Goal: Entertainment & Leisure: Consume media (video, audio)

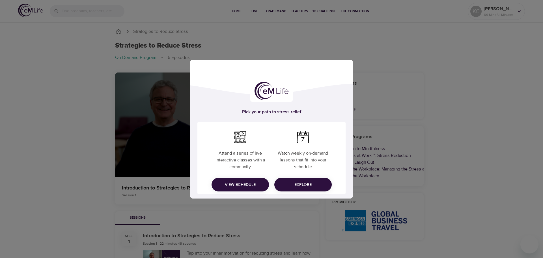
click at [255, 185] on span "View Schedule" at bounding box center [240, 184] width 48 height 7
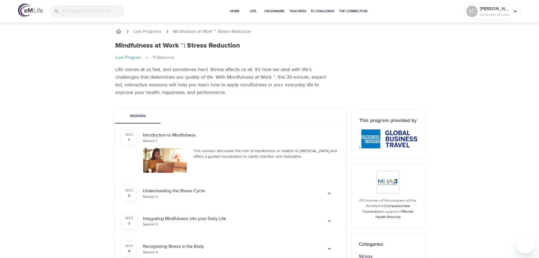
click at [33, 7] on img at bounding box center [30, 10] width 25 height 13
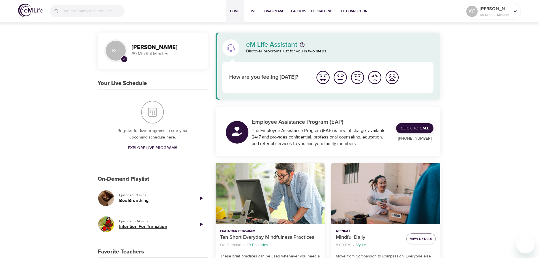
click at [157, 225] on h5 "Intention For Transition" at bounding box center [154, 226] width 70 height 6
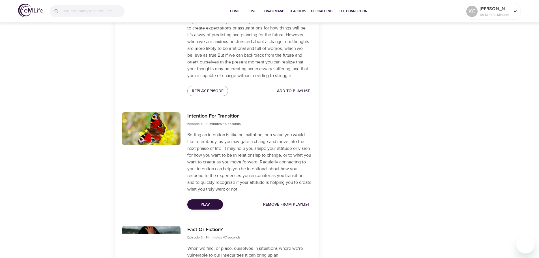
scroll to position [566, 0]
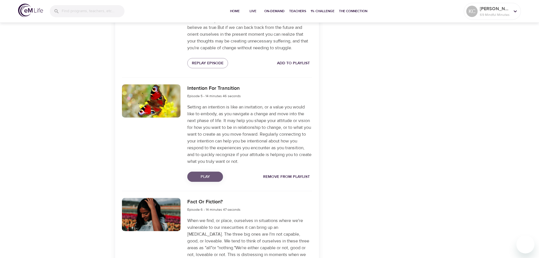
click at [205, 180] on span "Play" at bounding box center [205, 176] width 27 height 7
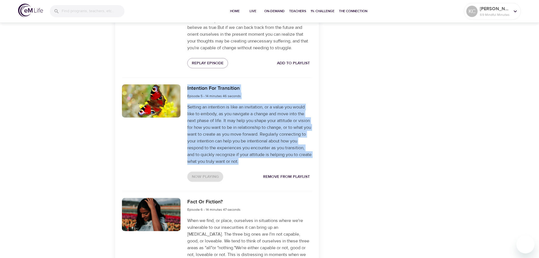
drag, startPoint x: 188, startPoint y: 93, endPoint x: 258, endPoint y: 169, distance: 104.1
click at [258, 169] on div "Intention For Transition Episode 5 - 14 minutes 46 seconds Setting an intention…" at bounding box center [249, 133] width 131 height 104
copy div "Intention For Transition Episode 5 - 14 minutes 46 seconds Setting an intention…"
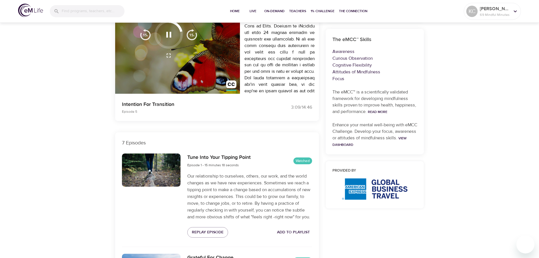
scroll to position [0, 0]
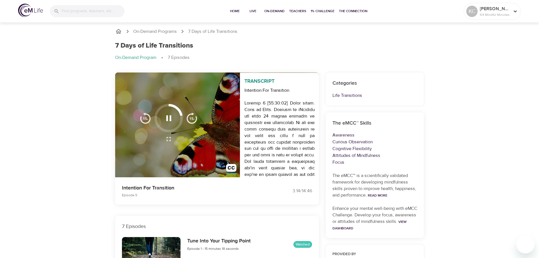
click at [168, 119] on icon "button" at bounding box center [169, 118] width 10 height 10
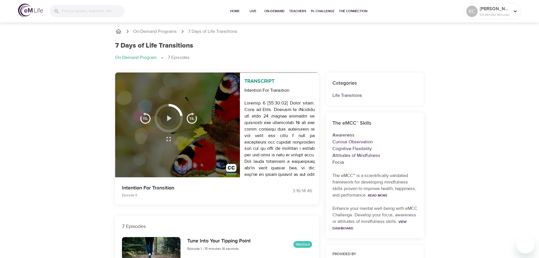
click at [170, 121] on icon "button" at bounding box center [169, 118] width 10 height 10
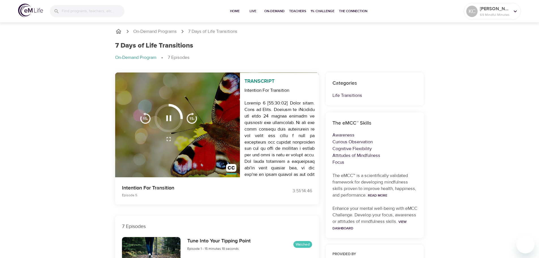
click at [168, 115] on icon "button" at bounding box center [169, 118] width 10 height 10
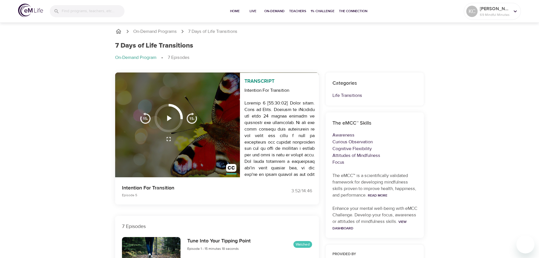
click at [166, 118] on icon "button" at bounding box center [169, 118] width 10 height 10
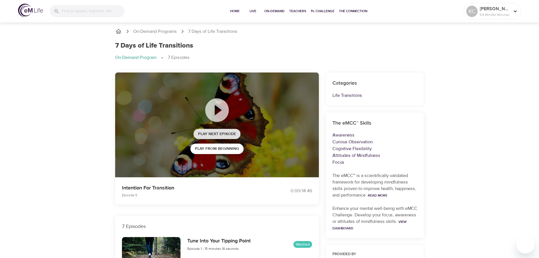
click at [227, 133] on span "Play Next Episode" at bounding box center [217, 133] width 38 height 7
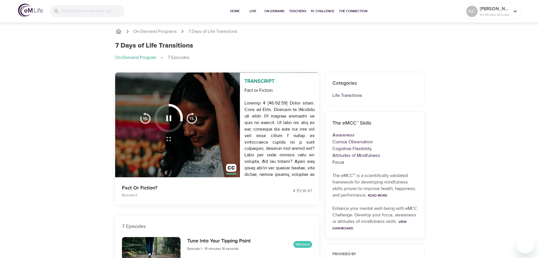
drag, startPoint x: 205, startPoint y: 46, endPoint x: 147, endPoint y: 49, distance: 57.8
click at [147, 49] on div "7 Days of Life Transitions" at bounding box center [269, 46] width 309 height 8
copy h1 "Life Transitions"
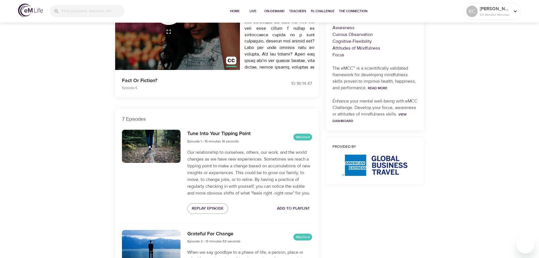
scroll to position [1, 0]
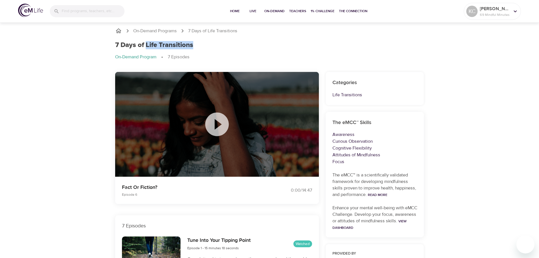
copy h1 "Life Transitions"
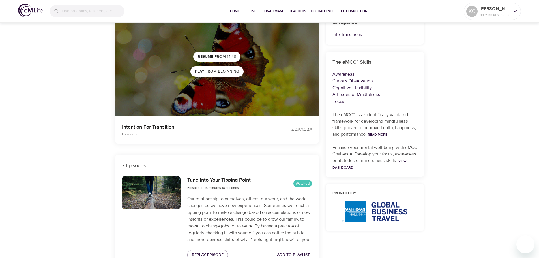
scroll to position [1, 0]
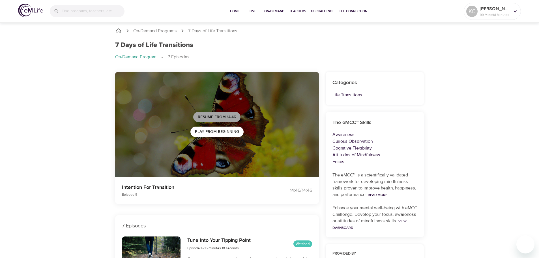
click at [234, 117] on span "Resume from 14:46" at bounding box center [217, 116] width 38 height 7
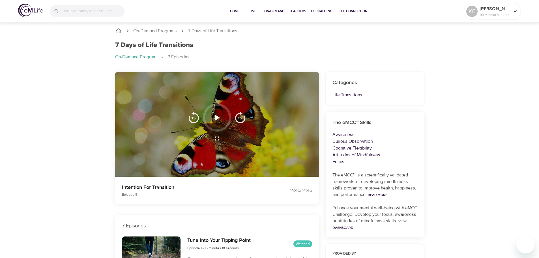
scroll to position [0, 0]
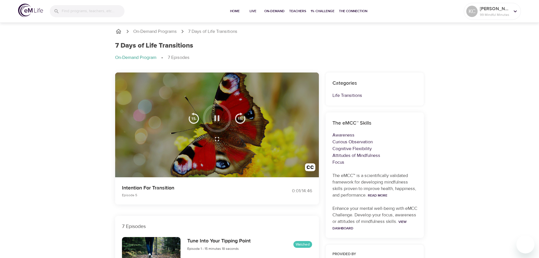
click at [214, 114] on icon "button" at bounding box center [217, 118] width 10 height 10
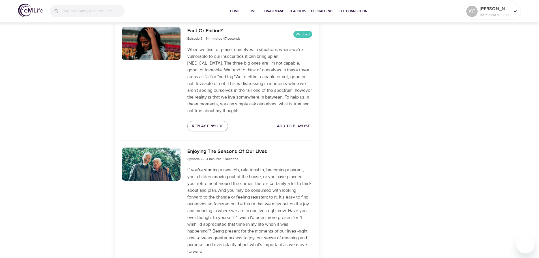
scroll to position [793, 0]
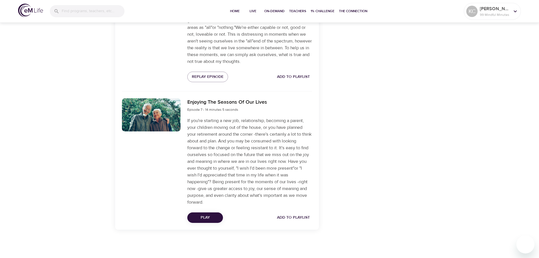
click at [200, 218] on span "Play" at bounding box center [205, 217] width 27 height 7
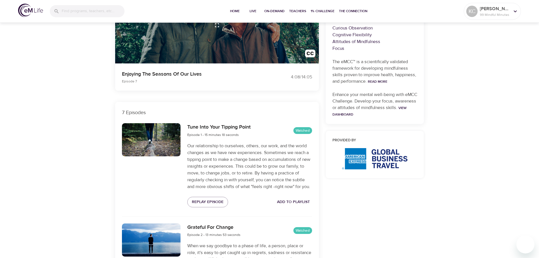
scroll to position [0, 0]
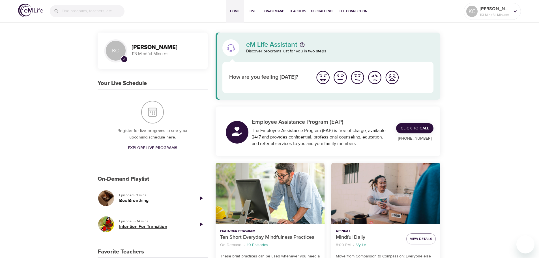
click at [130, 226] on h5 "Intention For Transition" at bounding box center [154, 226] width 70 height 6
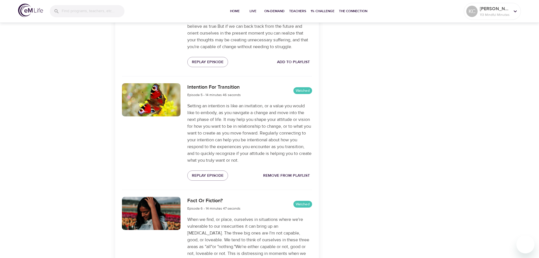
scroll to position [624, 0]
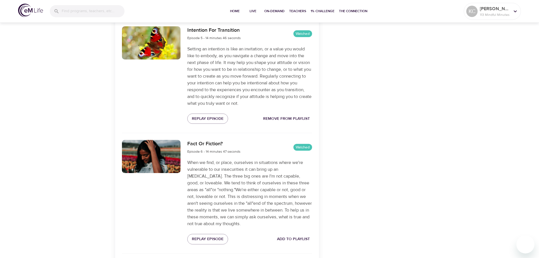
click at [298, 122] on span "Remove from Playlist" at bounding box center [286, 118] width 47 height 7
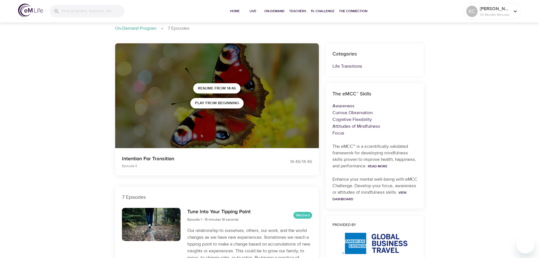
scroll to position [0, 0]
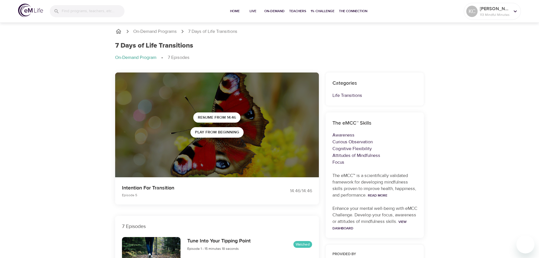
click at [118, 31] on icon "breadcrumb" at bounding box center [118, 31] width 7 height 7
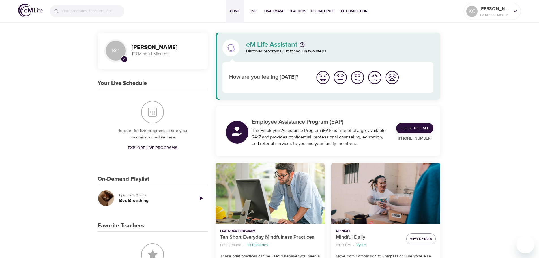
click at [200, 198] on icon "Play Episode" at bounding box center [201, 198] width 3 height 4
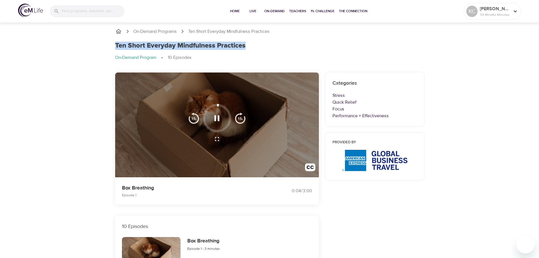
drag, startPoint x: 115, startPoint y: 44, endPoint x: 248, endPoint y: 46, distance: 132.7
click at [248, 46] on div "Ten Short Everyday Mindfulness Practices" at bounding box center [269, 46] width 309 height 8
copy h1 "Ten Short Everyday Mindfulness Practices"
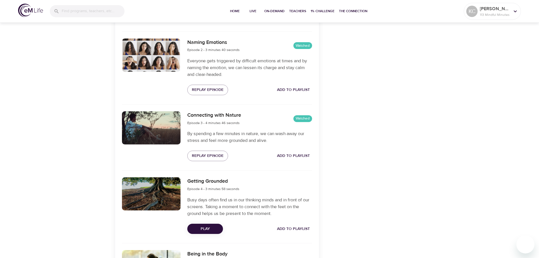
scroll to position [255, 0]
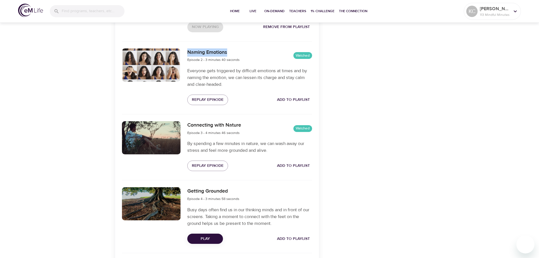
drag, startPoint x: 188, startPoint y: 53, endPoint x: 230, endPoint y: 53, distance: 42.7
click at [230, 53] on h6 "Naming Emotions" at bounding box center [213, 52] width 52 height 8
copy h6 "Naming Emotions"
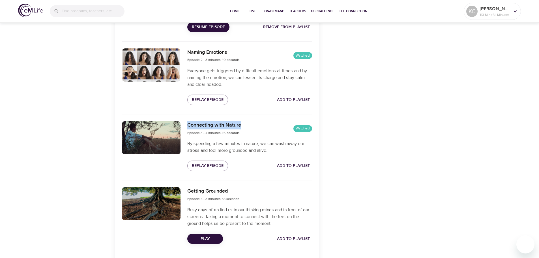
drag, startPoint x: 241, startPoint y: 125, endPoint x: 192, endPoint y: 126, distance: 49.5
click at [182, 126] on div "Connecting with Nature Episode 3 - 4 minutes 46 seconds Watched By spending a f…" at bounding box center [217, 146] width 197 height 57
copy div "Connecting with Nature"
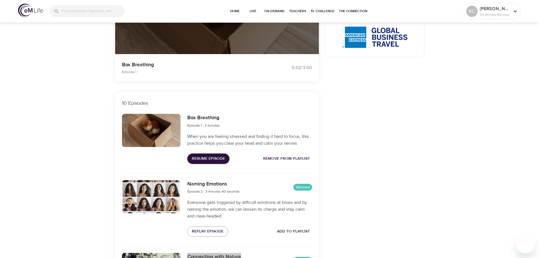
scroll to position [111, 0]
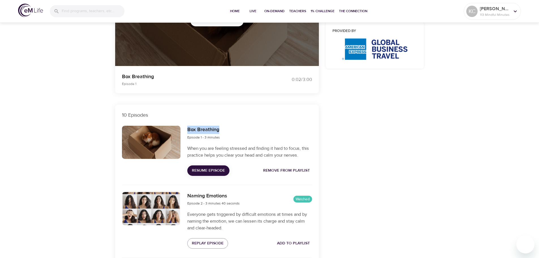
drag, startPoint x: 227, startPoint y: 129, endPoint x: 186, endPoint y: 131, distance: 41.3
click at [186, 131] on div "Box Breathing Episode 1 - 3 minutes When you are feeling stressed and finding i…" at bounding box center [249, 150] width 131 height 57
copy h6 "Box Breathing"
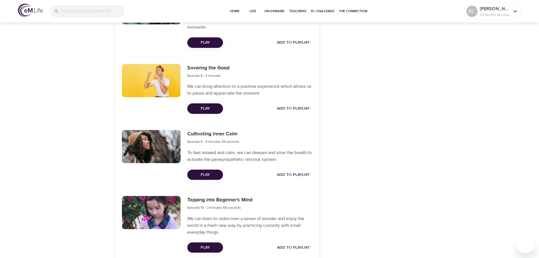
scroll to position [677, 0]
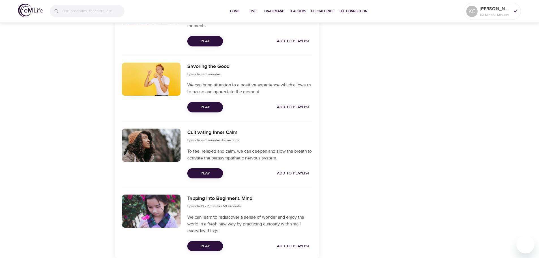
click at [207, 172] on span "Play" at bounding box center [205, 173] width 27 height 7
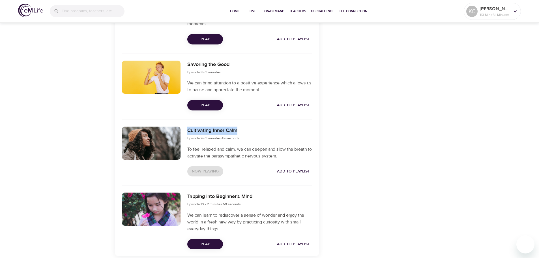
drag, startPoint x: 188, startPoint y: 130, endPoint x: 238, endPoint y: 130, distance: 50.6
click at [238, 130] on div "Cultivating Inner Calm Episode 9 - 3 minutes 49 seconds" at bounding box center [249, 133] width 124 height 15
copy h6 "Cultivating Inner Calm"
